Goal: Transaction & Acquisition: Purchase product/service

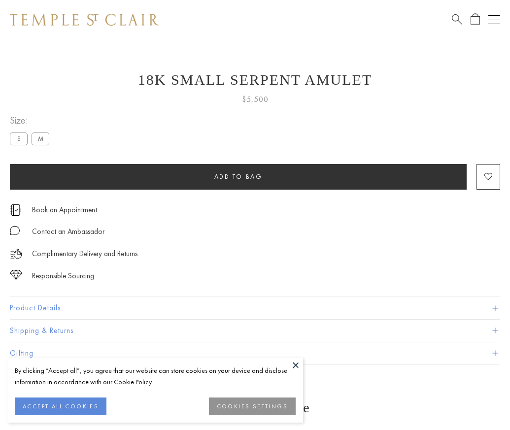
scroll to position [39, 0]
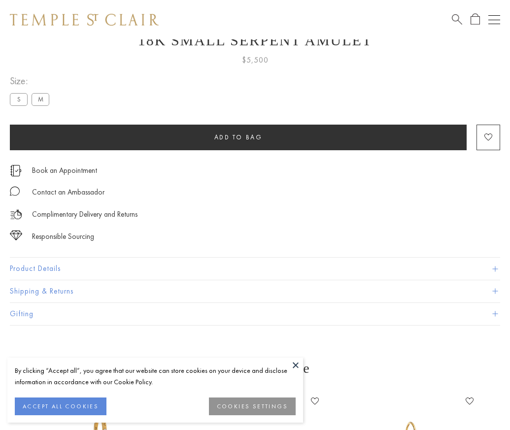
click at [238, 137] on span "Add to bag" at bounding box center [238, 137] width 48 height 8
